Goal: Navigation & Orientation: Find specific page/section

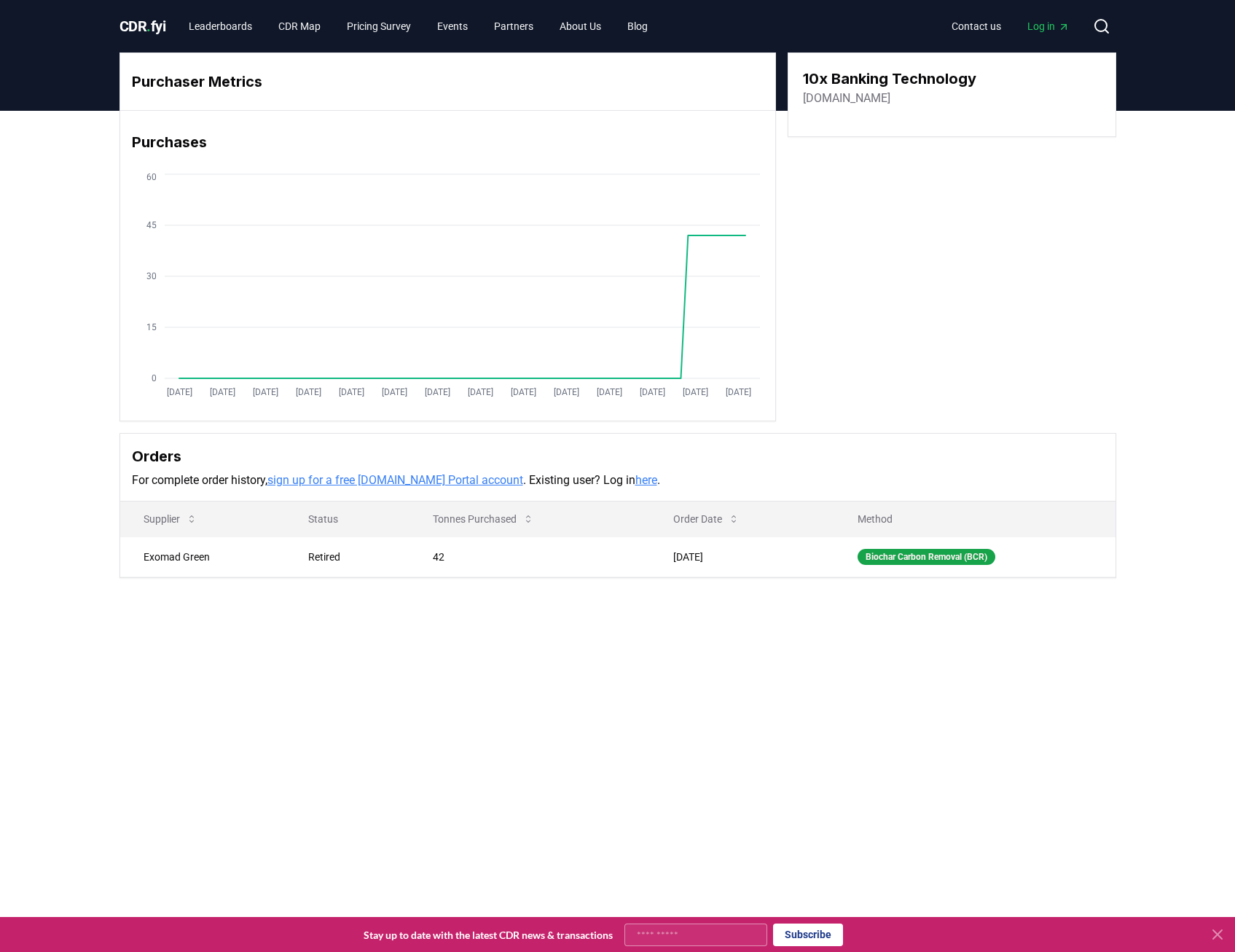
click at [1042, 16] on link "Log in" at bounding box center [1048, 26] width 66 height 27
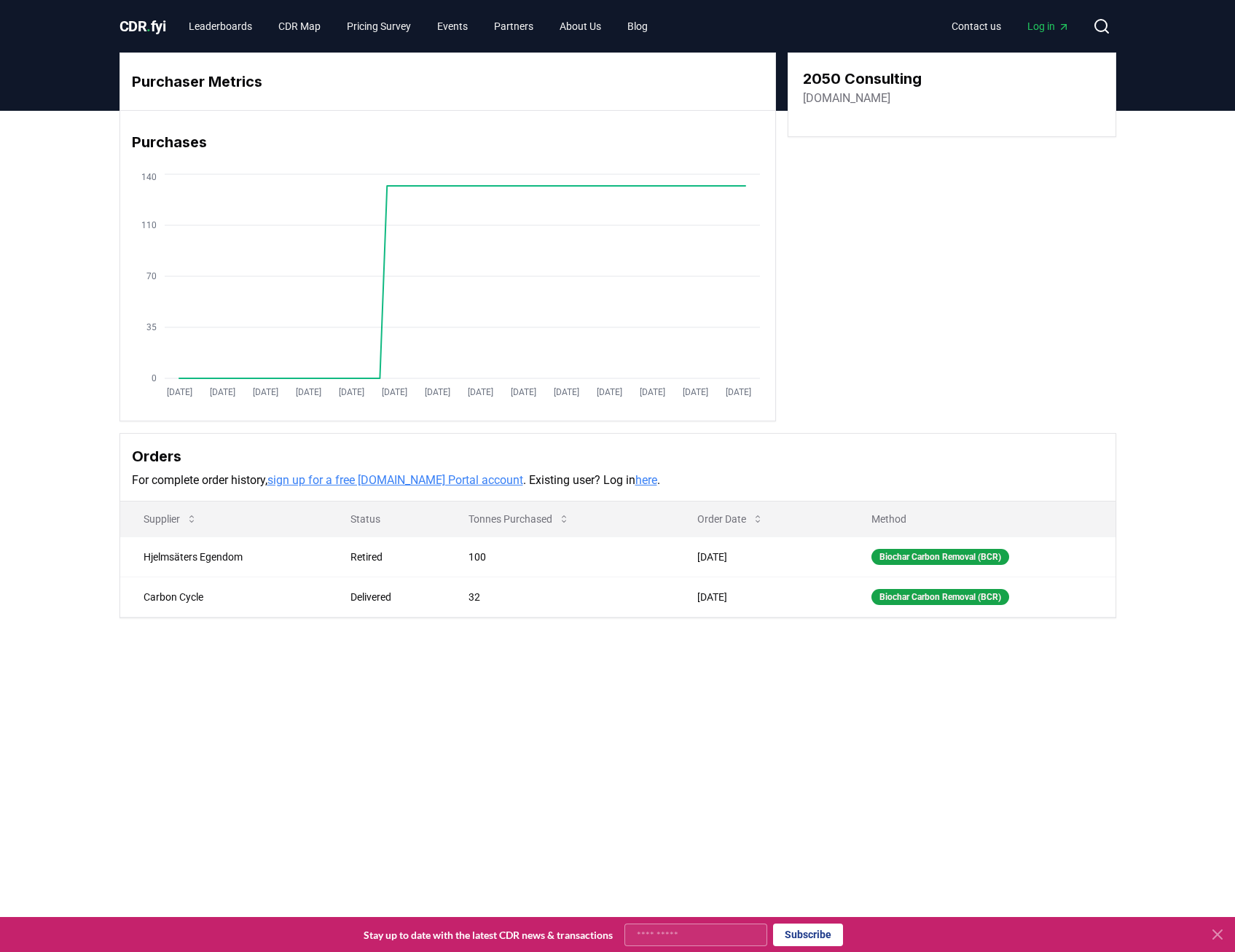
click at [635, 486] on link "here" at bounding box center [646, 480] width 22 height 14
